Goal: Browse casually: Explore the website without a specific task or goal

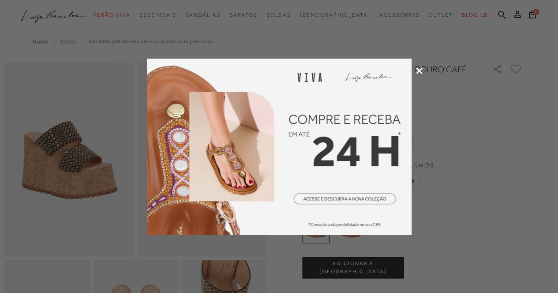
click at [421, 70] on icon at bounding box center [419, 71] width 7 height 7
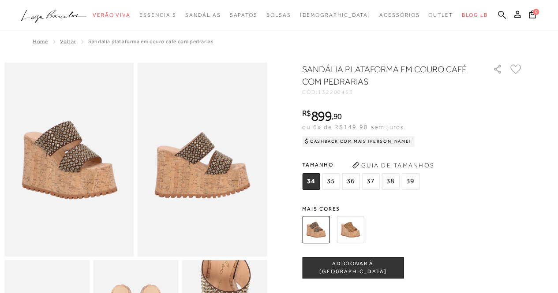
click at [189, 175] on img at bounding box center [203, 160] width 130 height 194
click at [362, 225] on img at bounding box center [350, 229] width 27 height 27
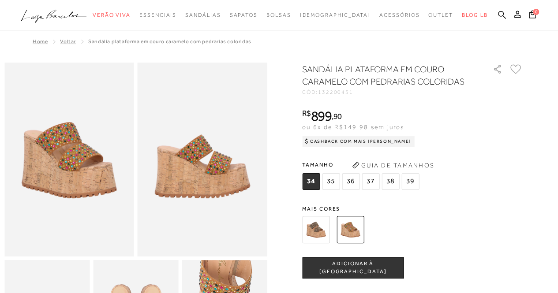
click at [321, 231] on img at bounding box center [315, 229] width 27 height 27
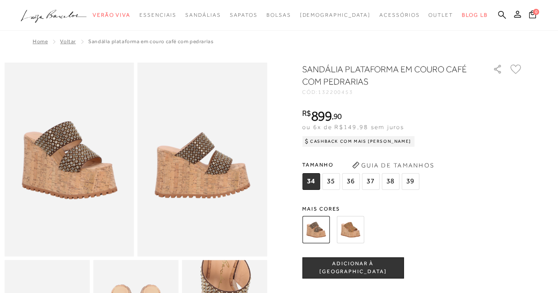
click at [372, 182] on span "37" at bounding box center [371, 181] width 18 height 17
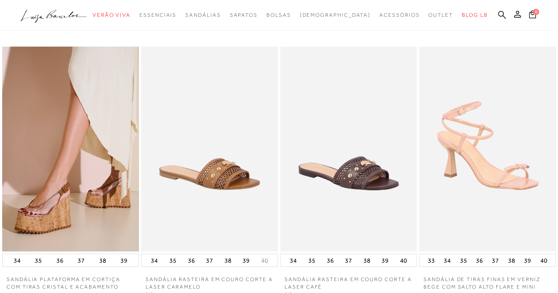
scroll to position [883, 0]
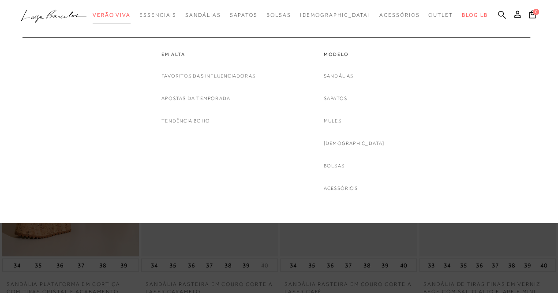
click at [131, 15] on span "Verão Viva" at bounding box center [112, 15] width 38 height 6
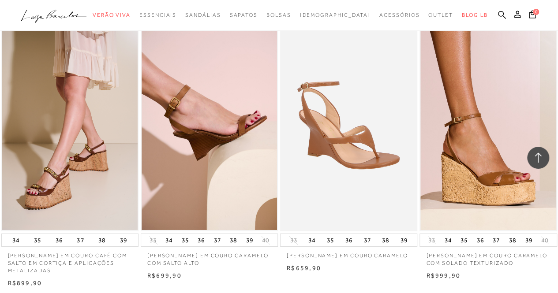
scroll to position [1501, 0]
